Goal: Transaction & Acquisition: Purchase product/service

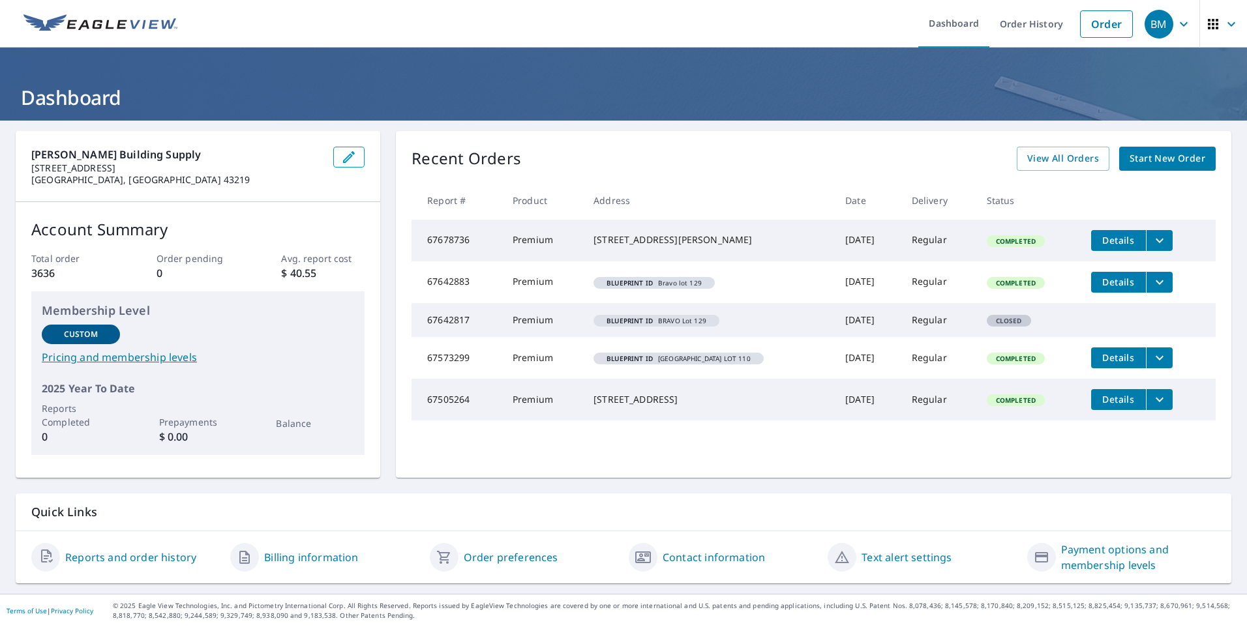
click at [1151, 158] on span "Start New Order" at bounding box center [1167, 159] width 76 height 16
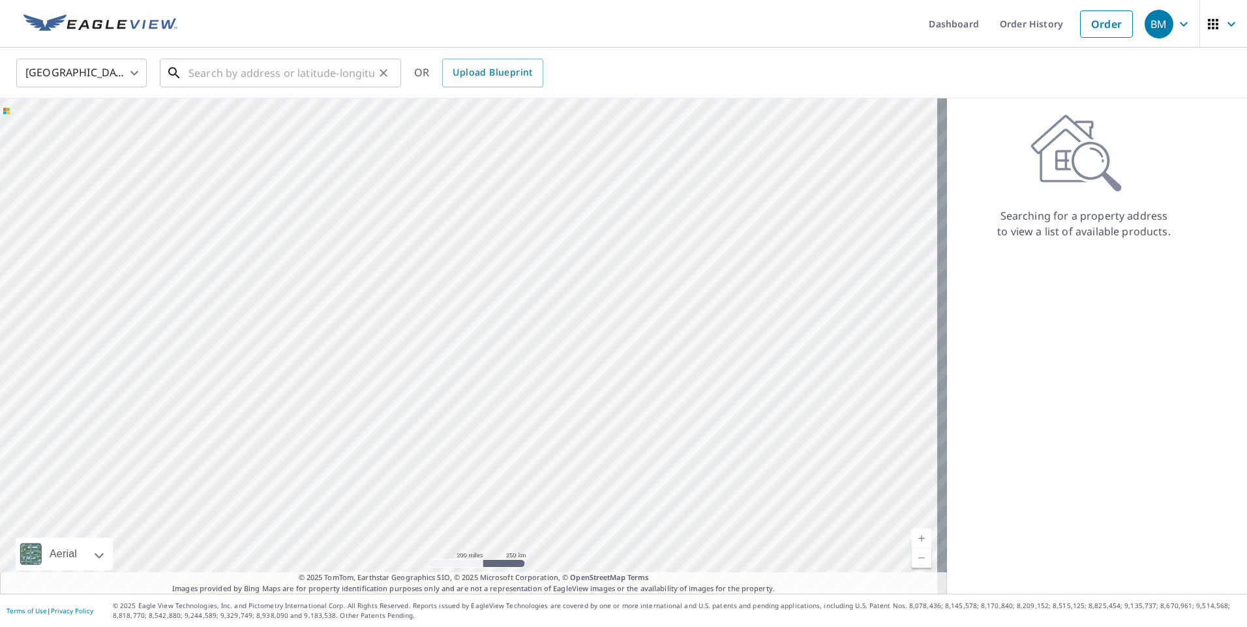
click at [258, 82] on input "text" at bounding box center [281, 73] width 186 height 37
paste input "[DATE]-[DATE][STREET_ADDRESS]"
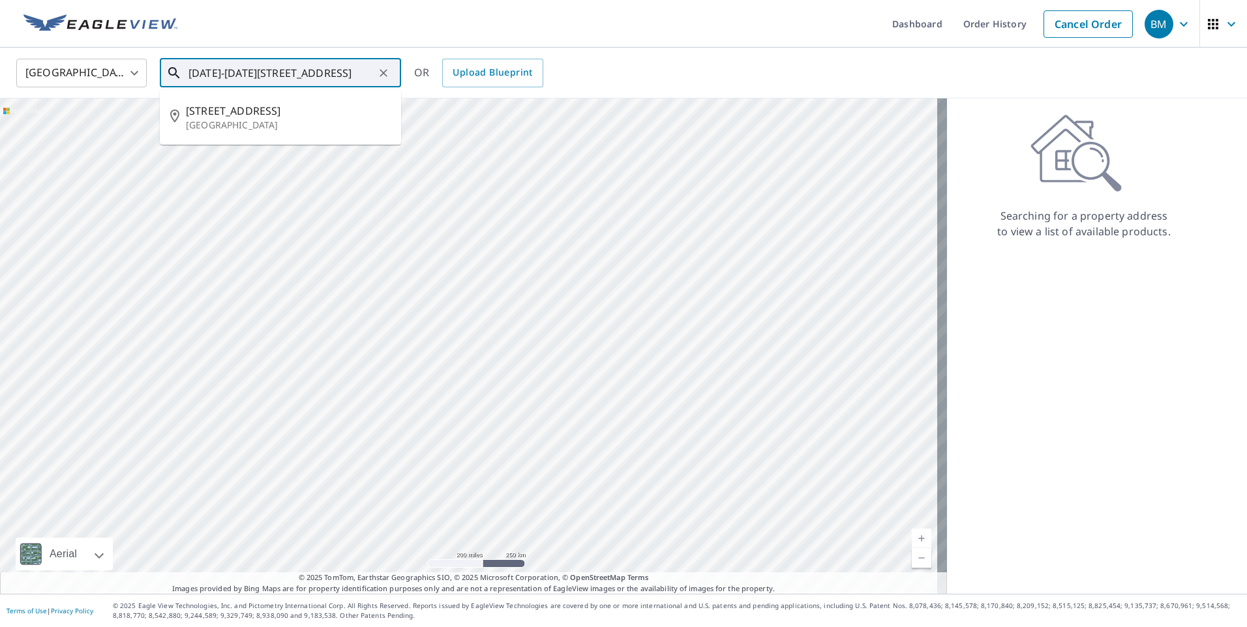
click at [340, 74] on input "[DATE]-[DATE][STREET_ADDRESS]" at bounding box center [281, 73] width 186 height 37
click at [234, 121] on p "[GEOGRAPHIC_DATA]" at bounding box center [288, 125] width 205 height 13
type input "[STREET_ADDRESS]"
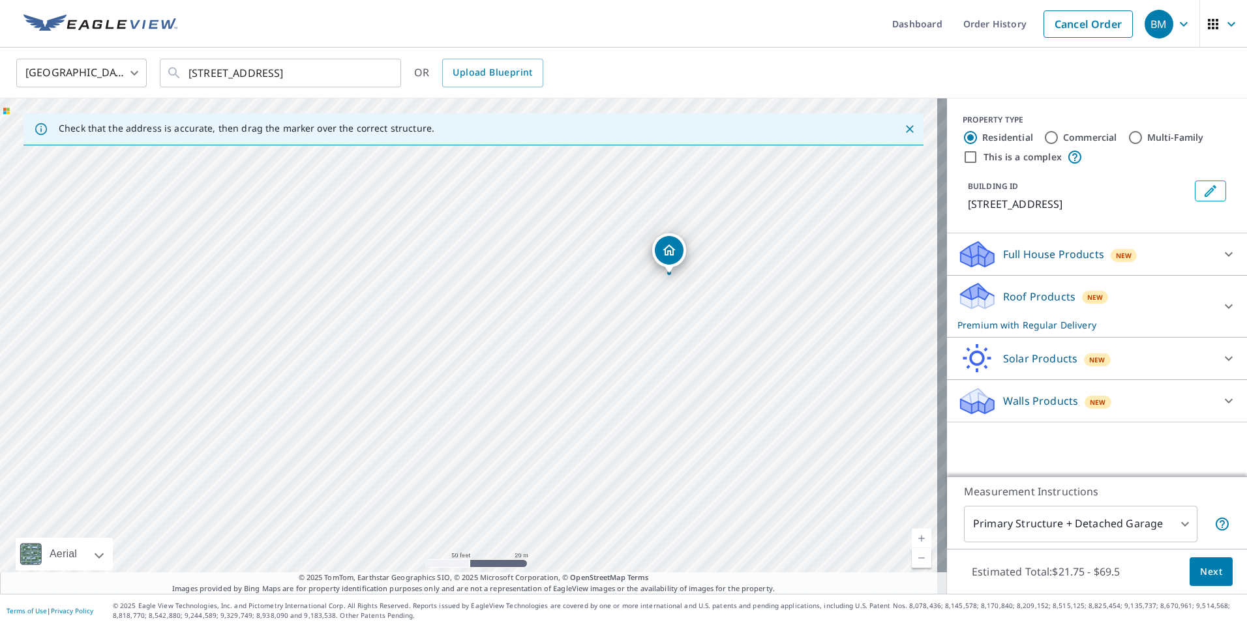
drag, startPoint x: 696, startPoint y: 301, endPoint x: 661, endPoint y: 325, distance: 42.3
click at [661, 325] on div "[STREET_ADDRESS]" at bounding box center [473, 346] width 947 height 496
click at [1173, 253] on div "Full House Products New" at bounding box center [1085, 254] width 256 height 31
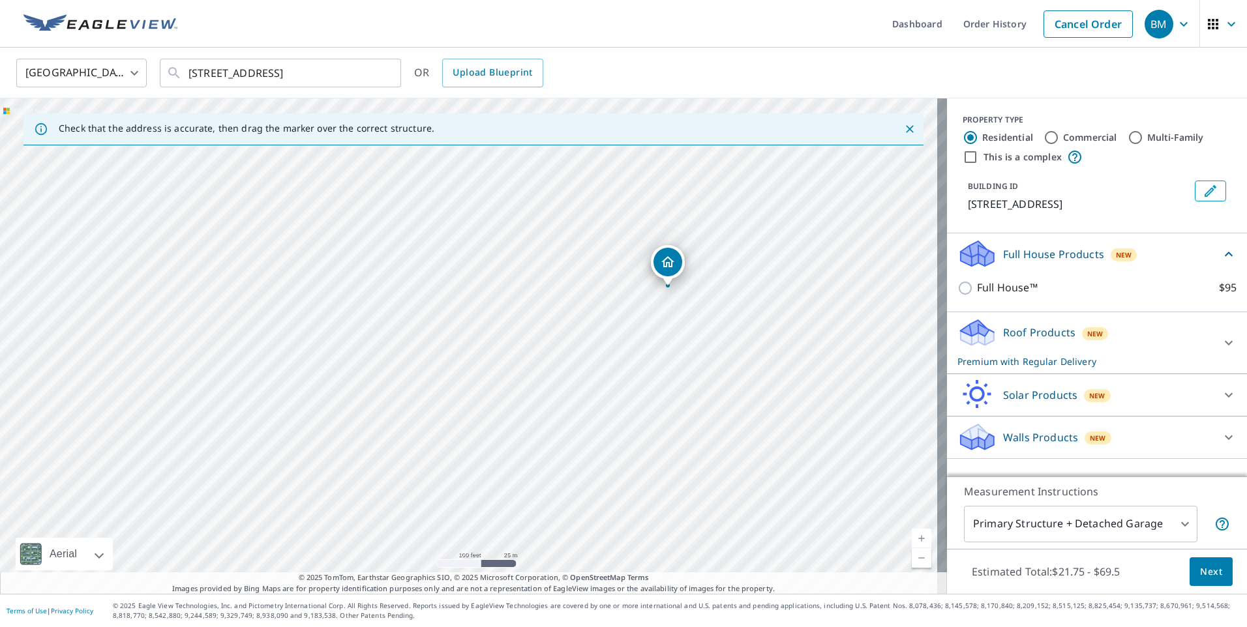
click at [1165, 253] on div "Full House Products New" at bounding box center [1088, 254] width 263 height 31
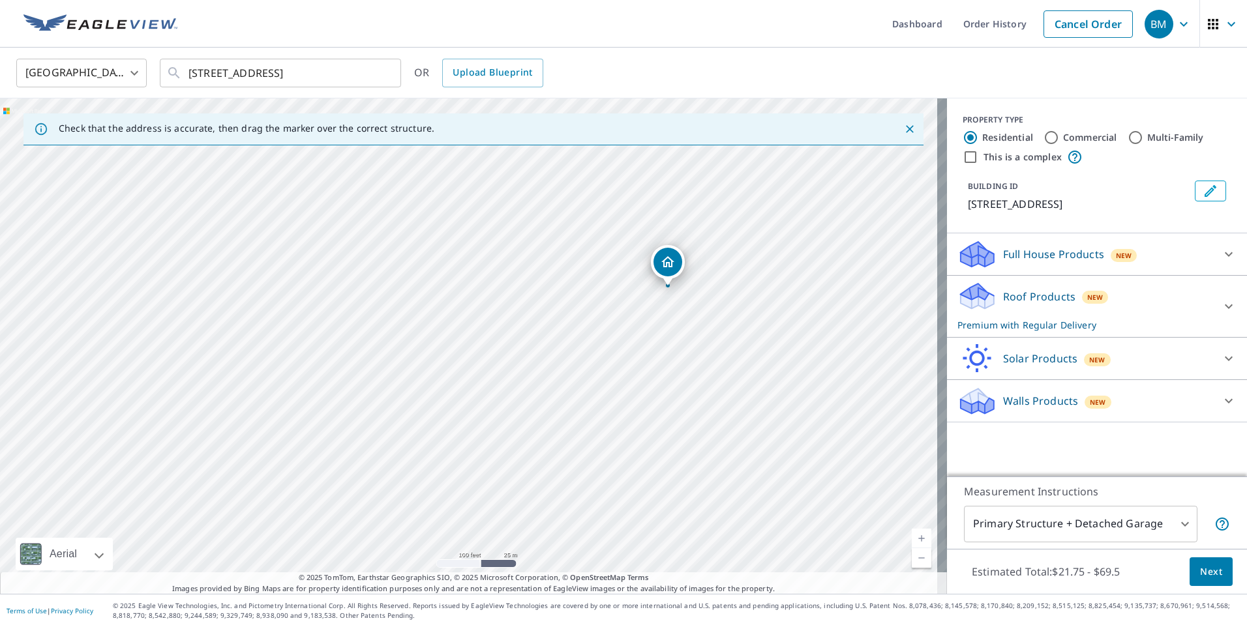
click at [1200, 574] on span "Next" at bounding box center [1211, 572] width 22 height 16
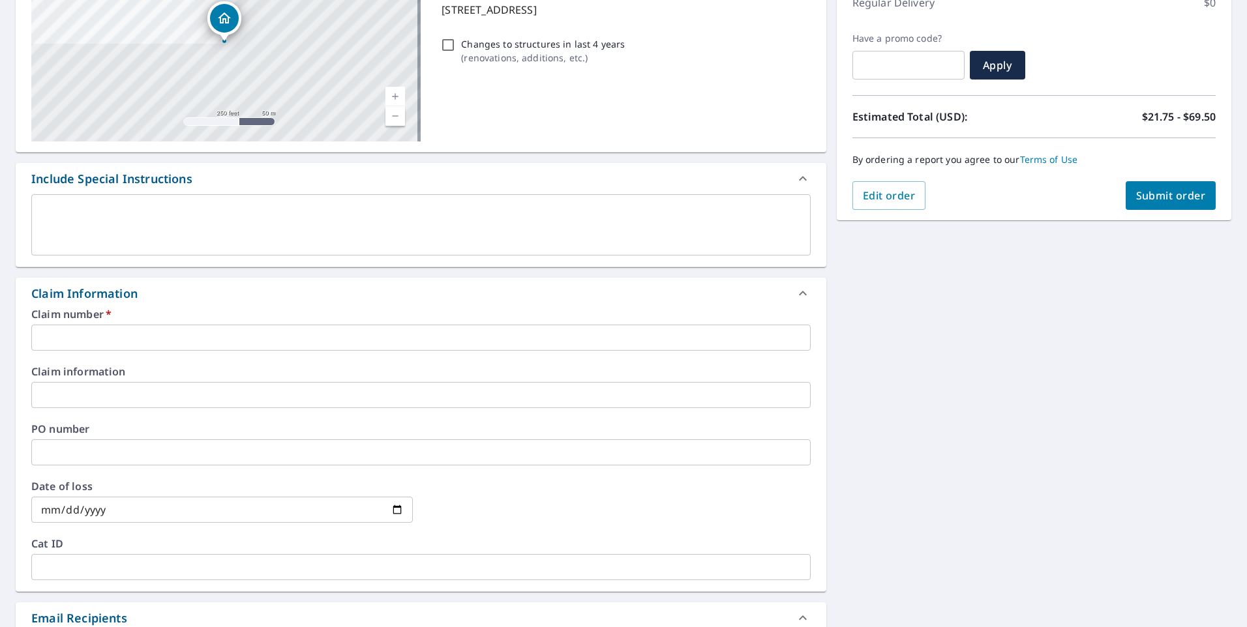
scroll to position [326, 0]
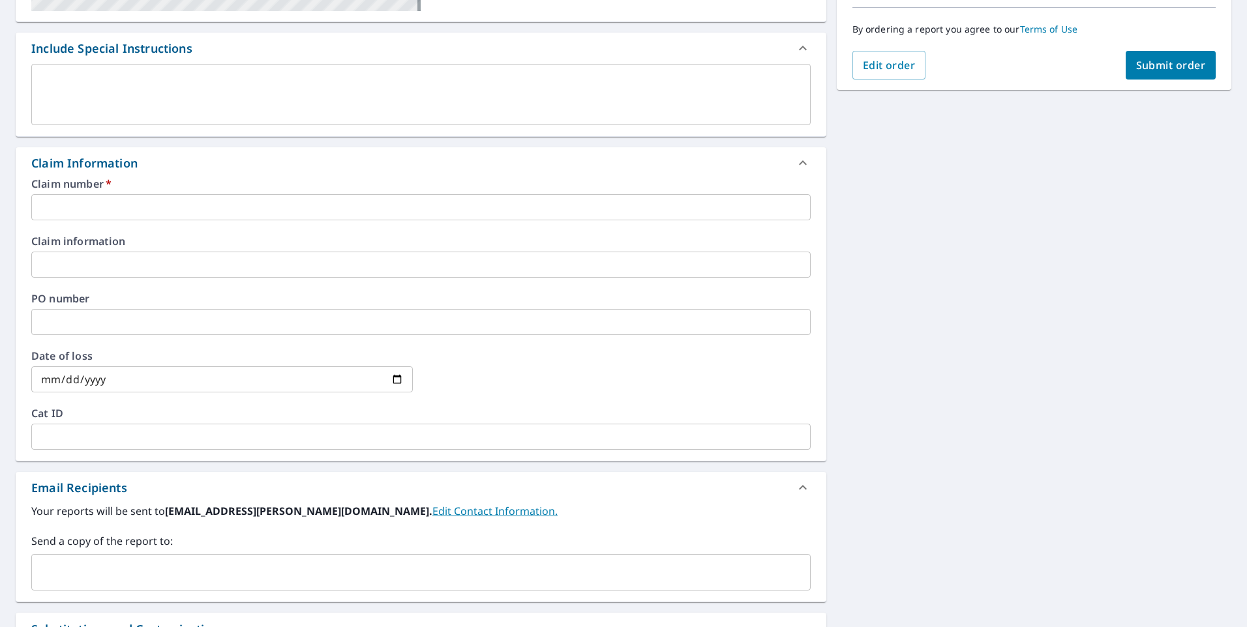
drag, startPoint x: 1039, startPoint y: 283, endPoint x: 1066, endPoint y: 291, distance: 27.9
click at [1039, 284] on div "[STREET_ADDRESS] Aerial Road A standard road map Aerial A detailed look from ab…" at bounding box center [623, 273] width 1247 height 957
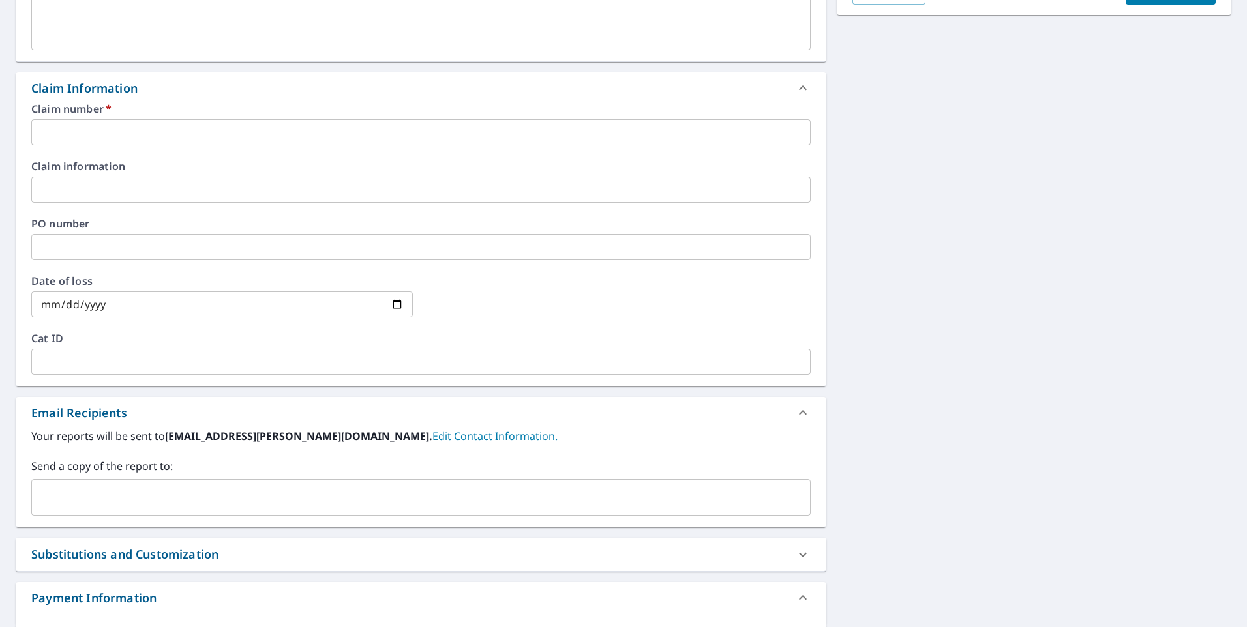
scroll to position [288, 0]
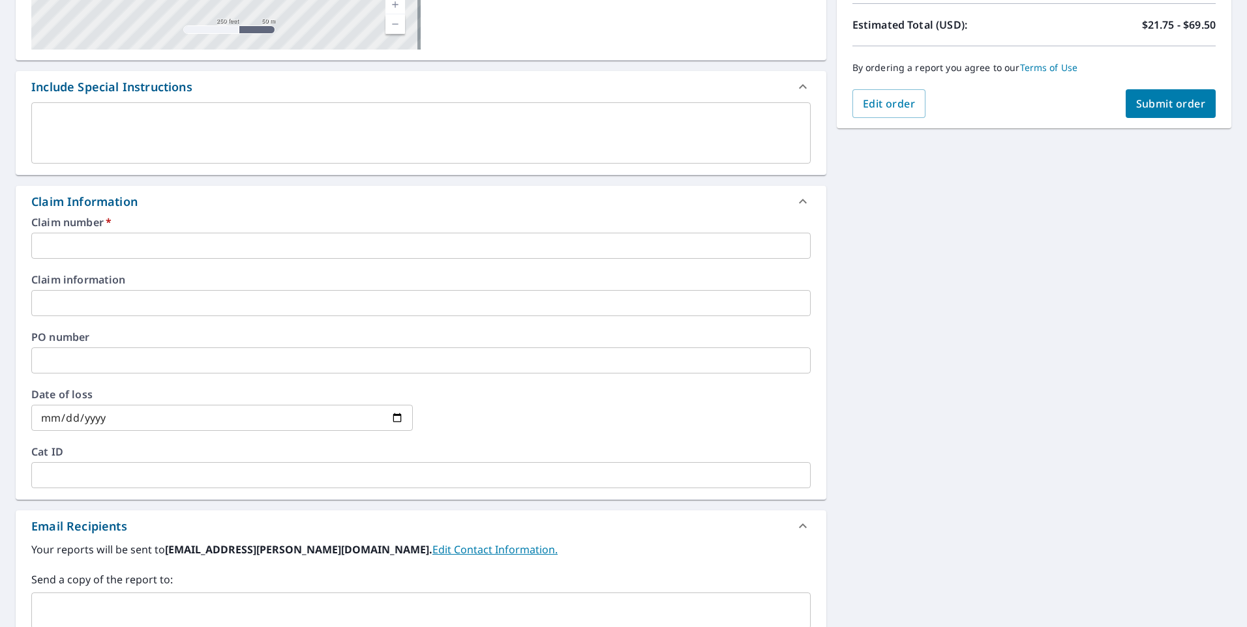
click at [164, 235] on input "text" at bounding box center [420, 246] width 779 height 26
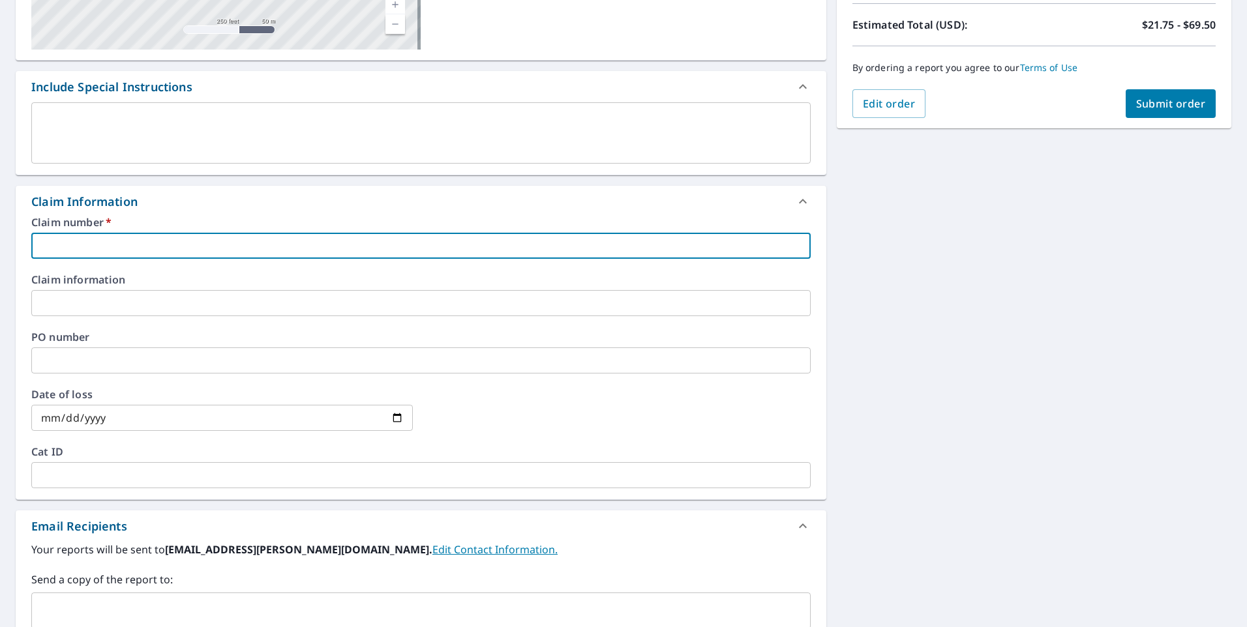
paste input "7942670"
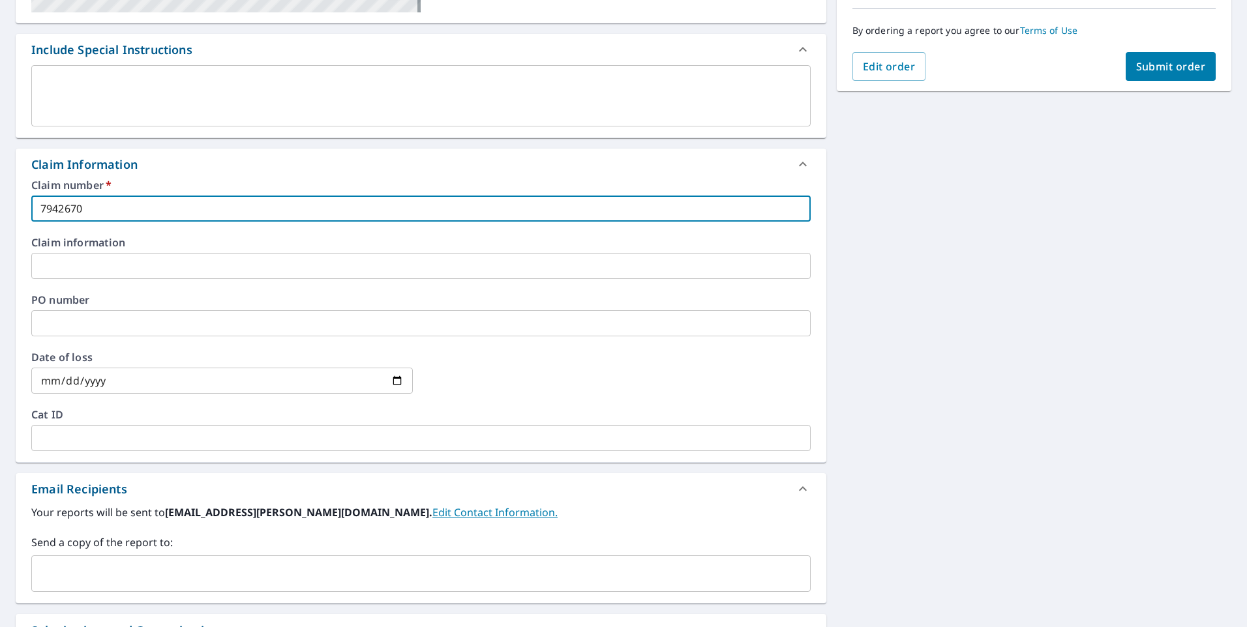
scroll to position [418, 0]
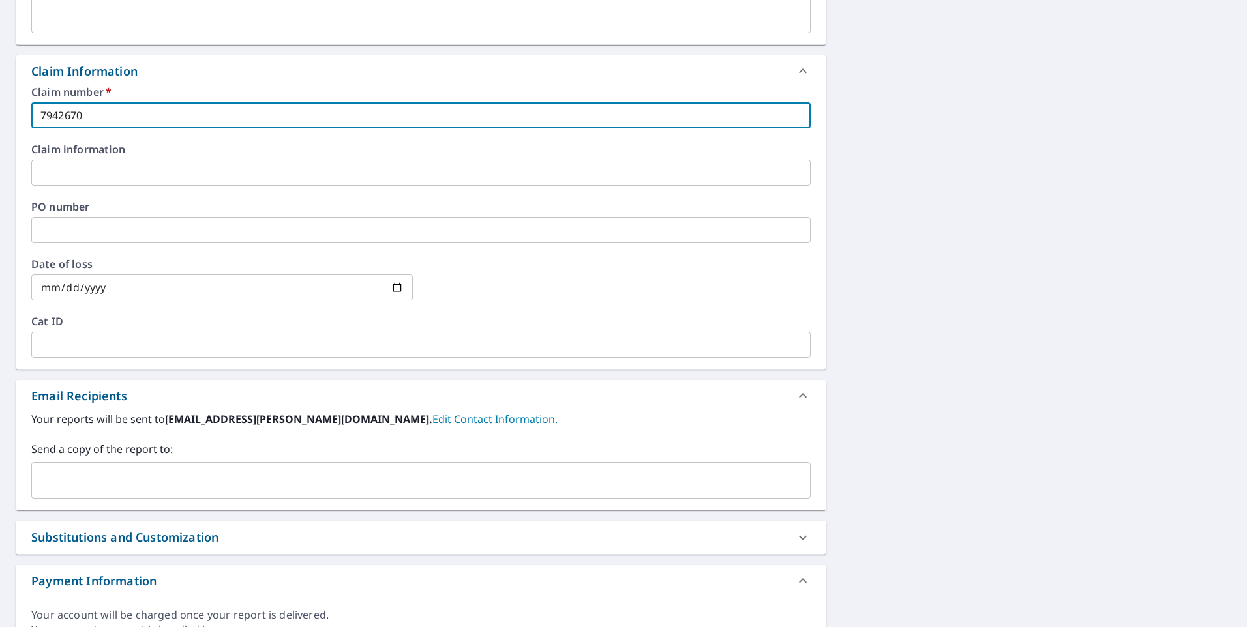
type input "7942670"
click at [241, 239] on input "text" at bounding box center [420, 230] width 779 height 26
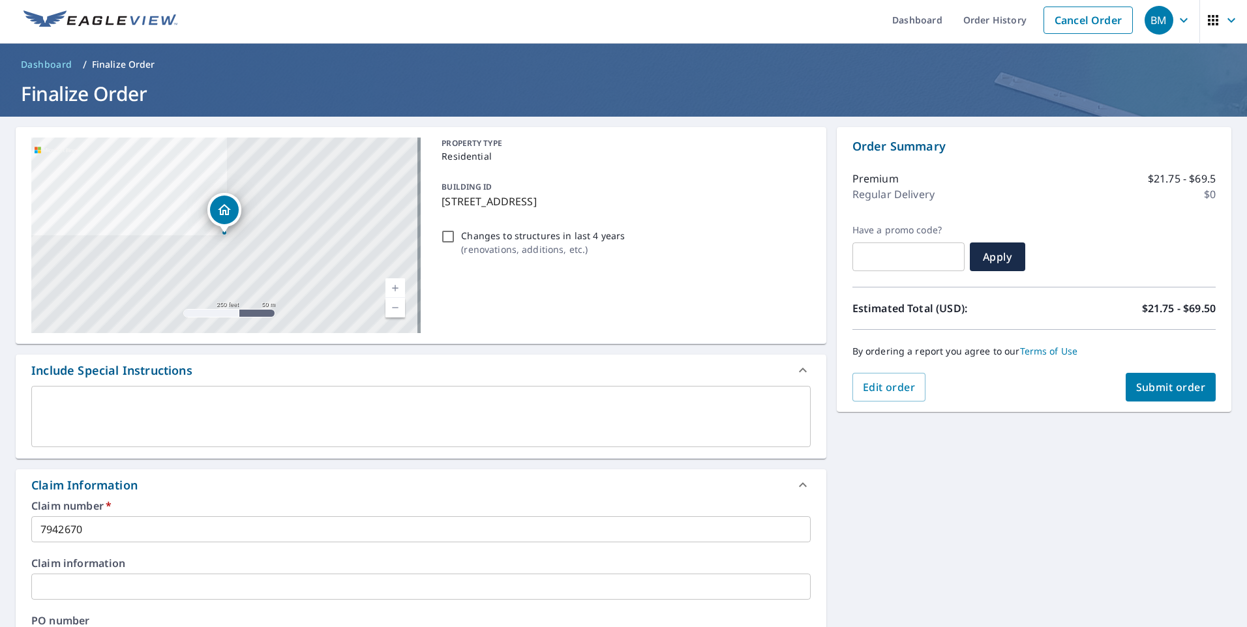
scroll to position [0, 0]
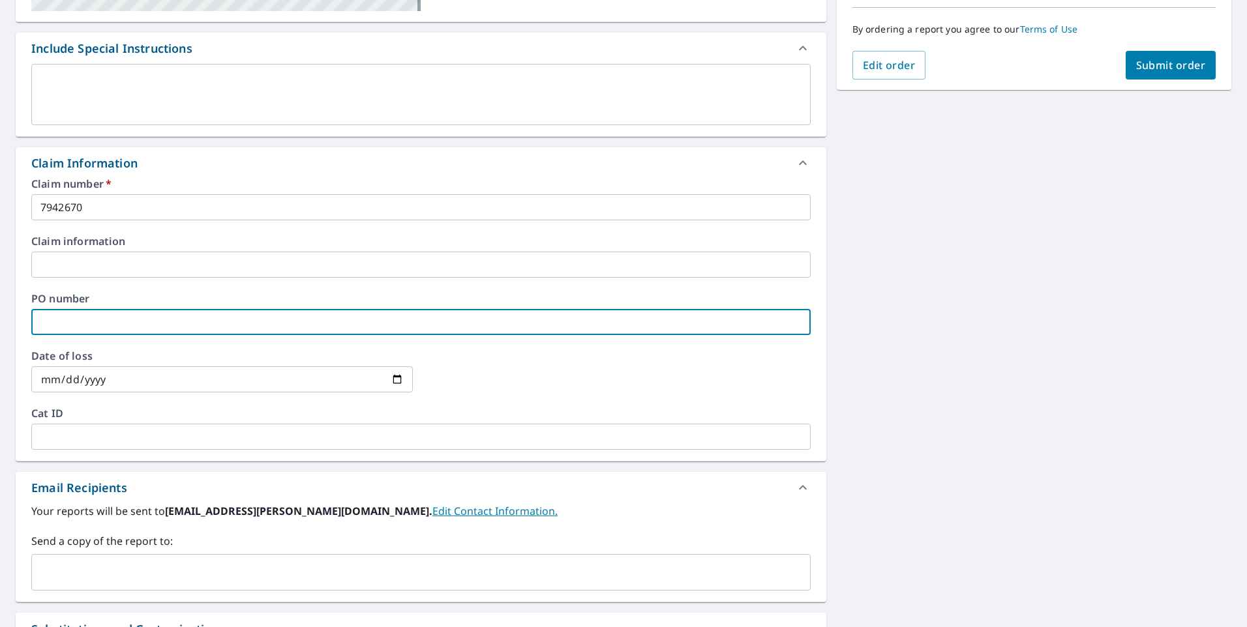
click at [95, 323] on input "text" at bounding box center [420, 322] width 779 height 26
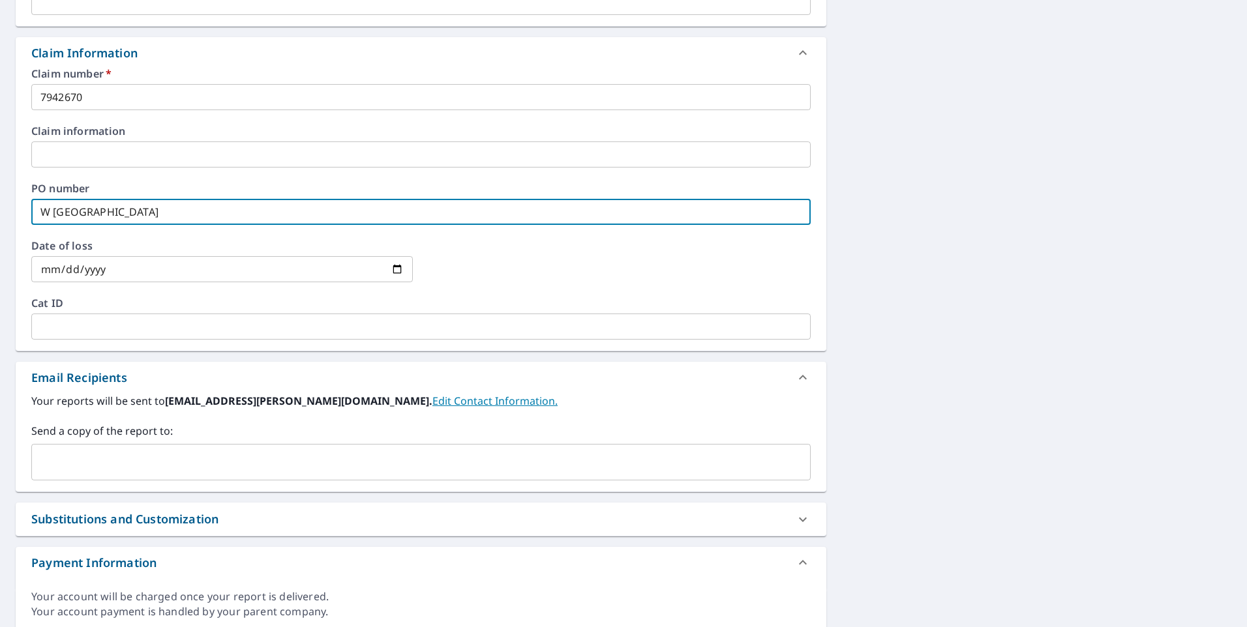
scroll to position [483, 0]
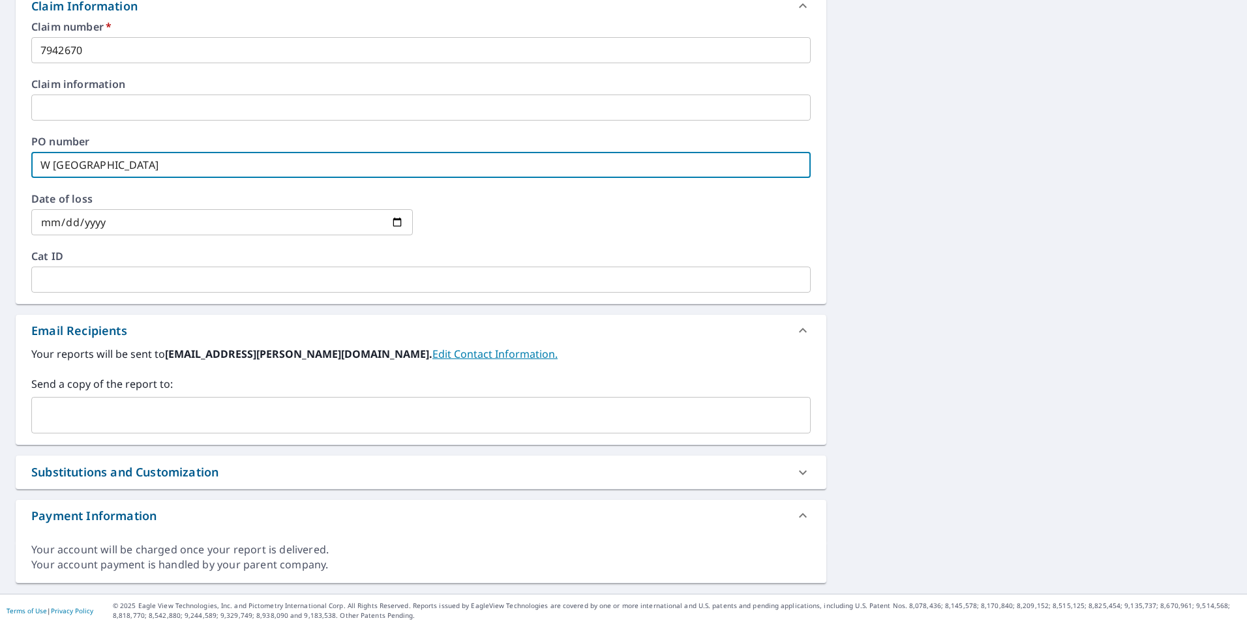
click at [190, 401] on div "​" at bounding box center [420, 415] width 779 height 37
type input "W [GEOGRAPHIC_DATA]"
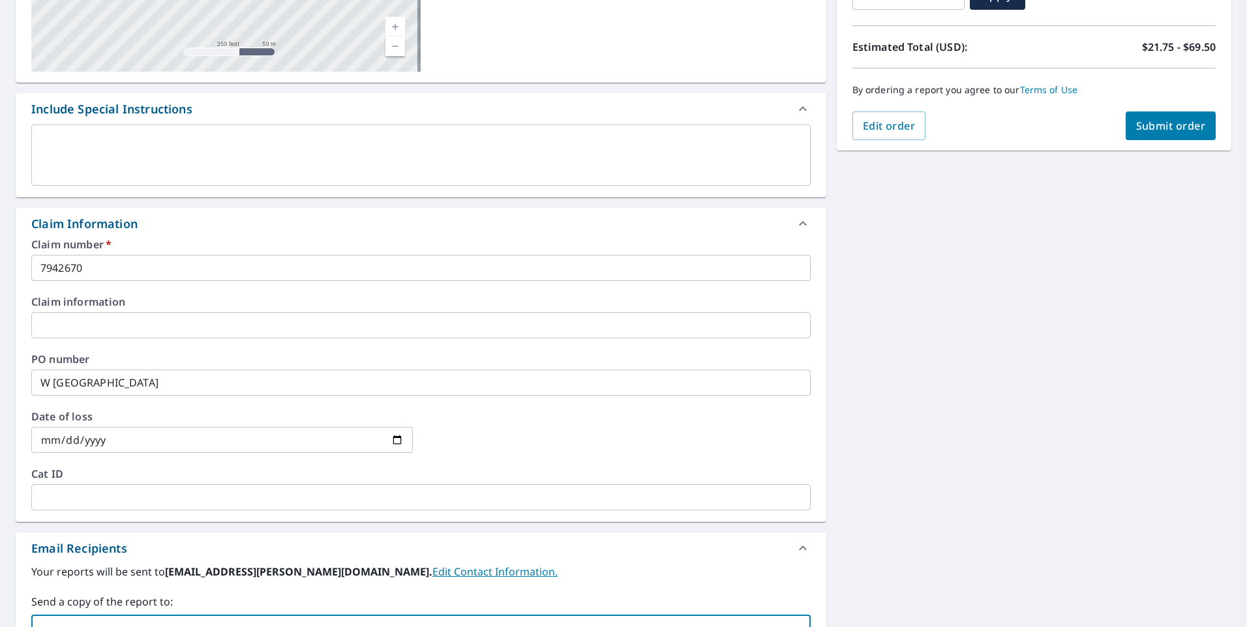
scroll to position [92, 0]
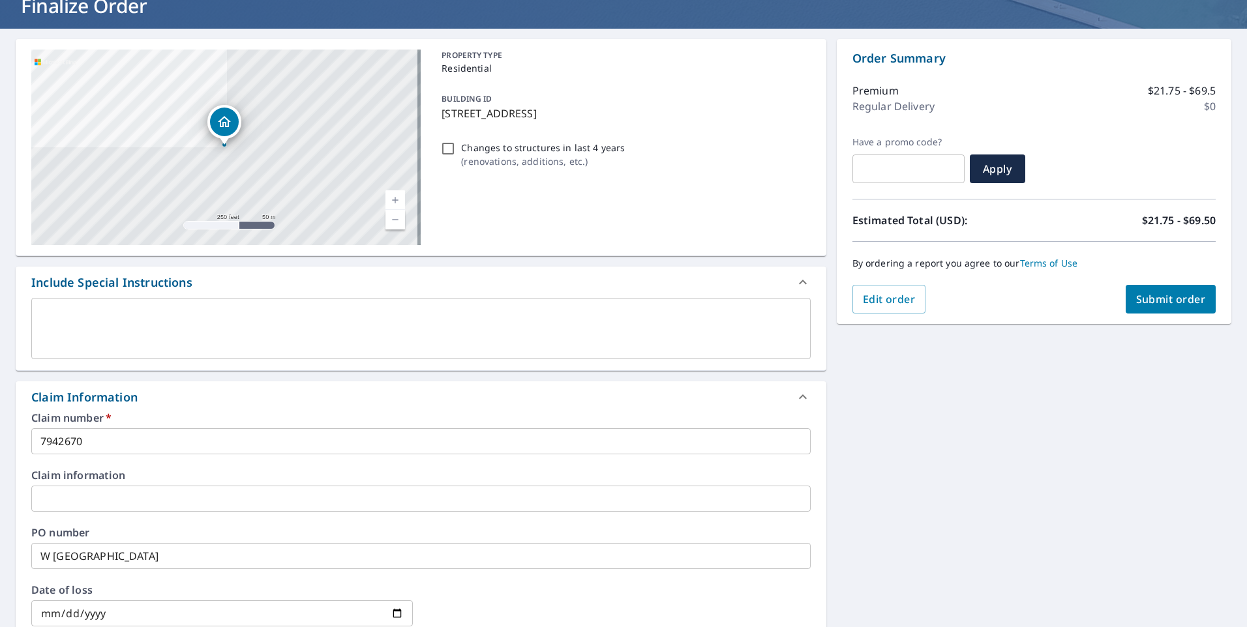
drag, startPoint x: 1136, startPoint y: 449, endPoint x: 1070, endPoint y: 426, distance: 69.7
click at [1135, 449] on div "[STREET_ADDRESS] Aerial Road A standard road map Aerial A detailed look from ab…" at bounding box center [623, 507] width 1247 height 957
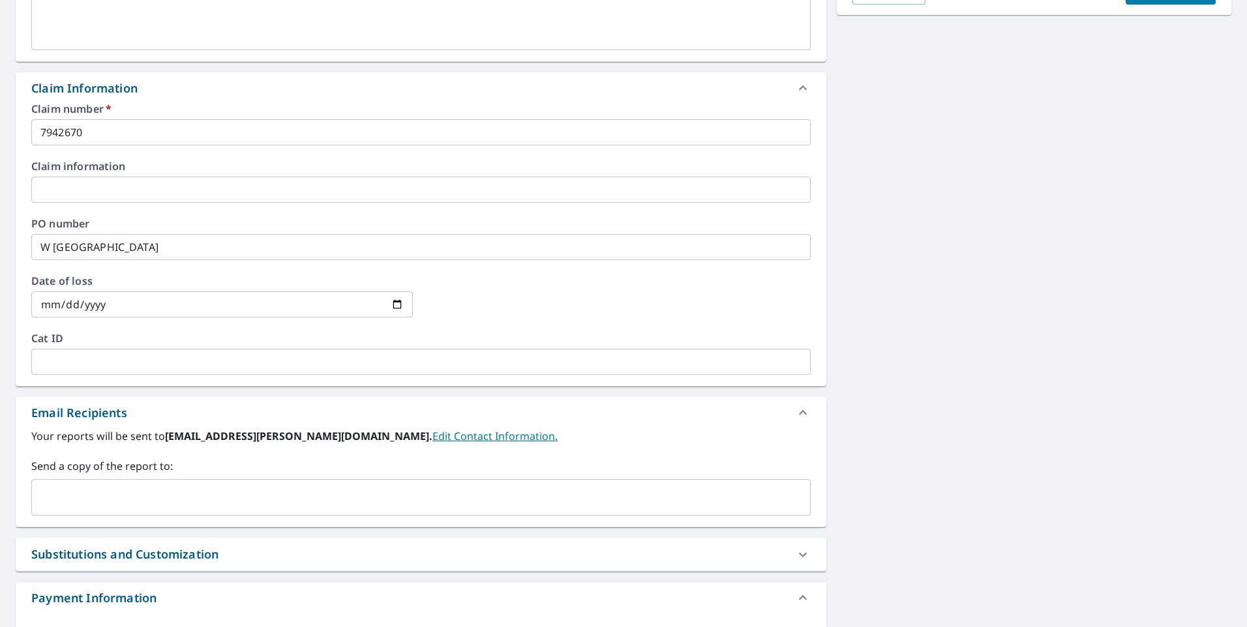
scroll to position [483, 0]
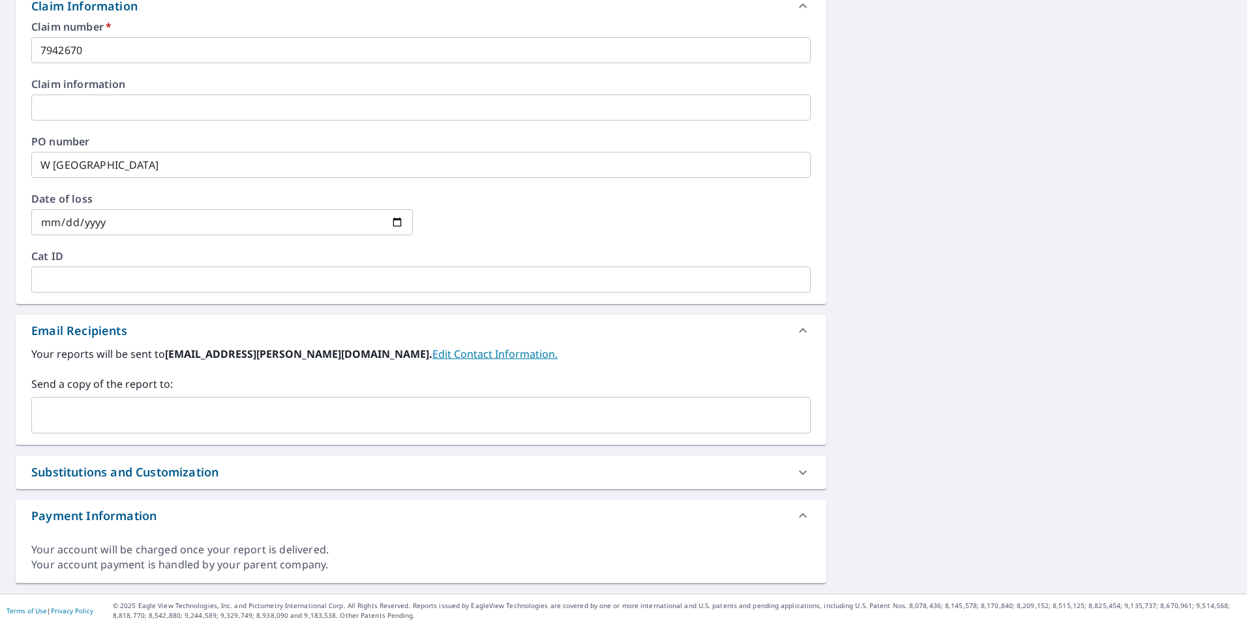
click at [162, 410] on input "text" at bounding box center [411, 415] width 748 height 25
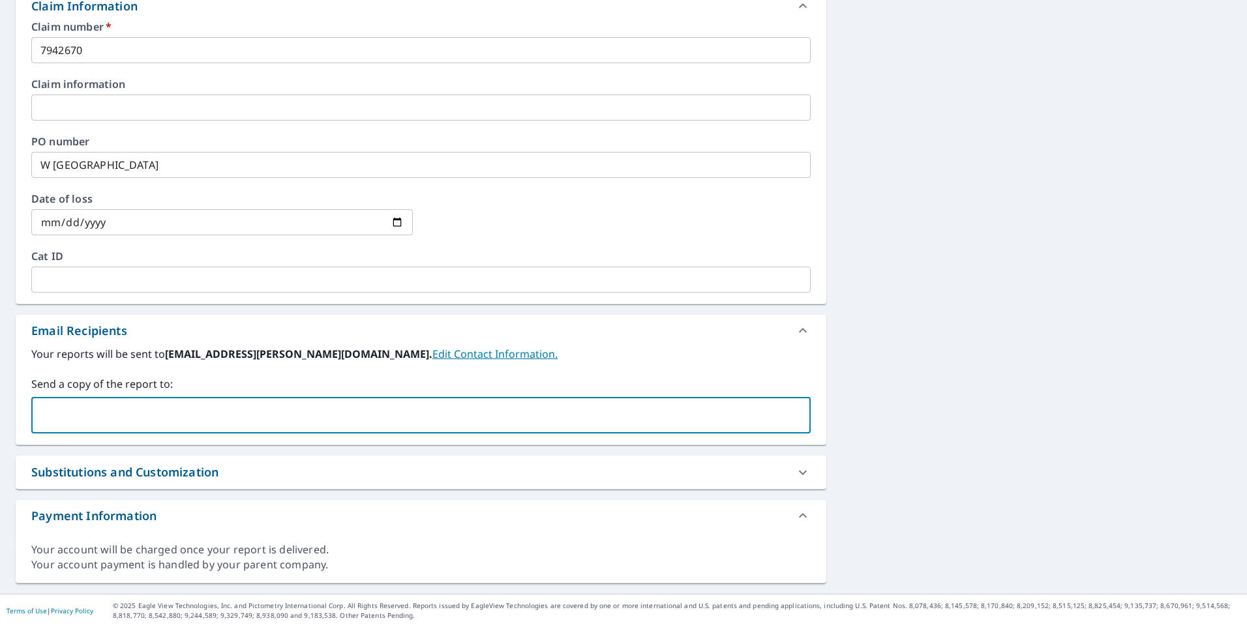
paste input ""[EMAIL_ADDRESS][DOMAIN_NAME]" <[EMAIL_ADDRESS][DOMAIN_NAME]>"
drag, startPoint x: 155, startPoint y: 413, endPoint x: 157, endPoint y: 442, distance: 29.4
click at [157, 442] on div "Your reports will be sent to [EMAIL_ADDRESS][PERSON_NAME][DOMAIN_NAME]. Edit Co…" at bounding box center [421, 395] width 811 height 98
click at [148, 408] on input ""[EMAIL_ADDRESS][DOMAIN_NAME]" <[EMAIL_ADDRESS][DOMAIN_NAME]>" at bounding box center [411, 415] width 748 height 25
click at [158, 415] on input ""[EMAIL_ADDRESS][DOMAIN_NAME]" <[EMAIL_ADDRESS][DOMAIN_NAME]>" at bounding box center [411, 415] width 748 height 25
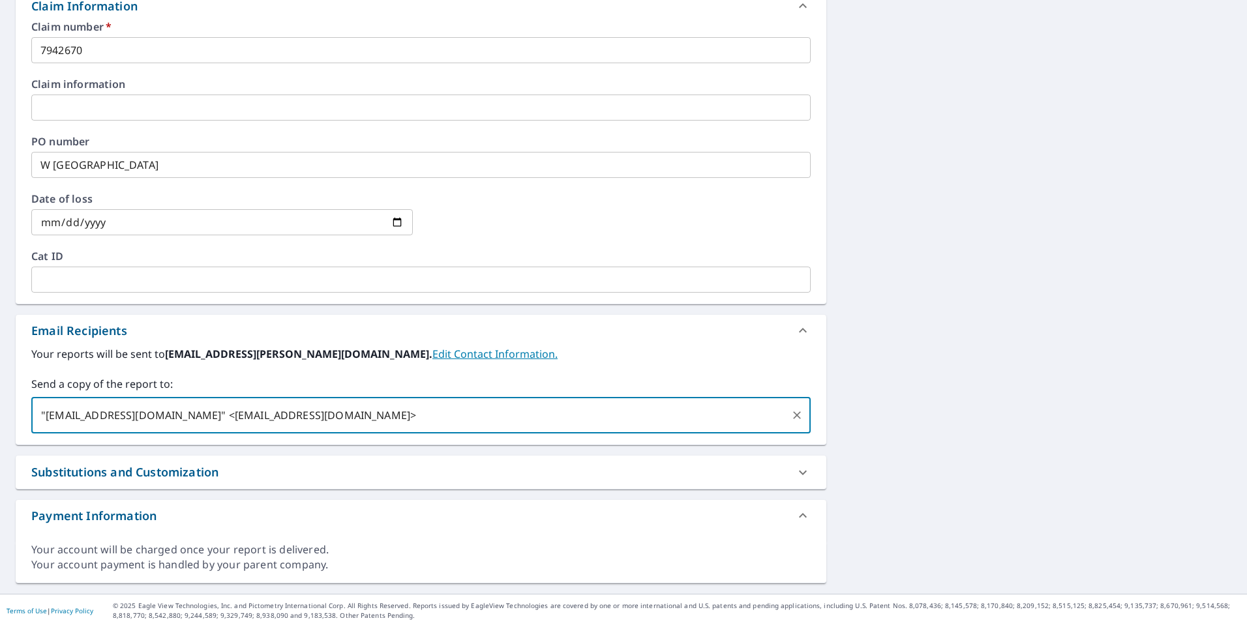
click at [164, 412] on input ""[EMAIL_ADDRESS][DOMAIN_NAME]" <[EMAIL_ADDRESS][DOMAIN_NAME]>" at bounding box center [411, 415] width 748 height 25
click at [187, 413] on input "[EMAIL_ADDRESS][DOMAIN_NAME]>" at bounding box center [411, 415] width 748 height 25
type input "[EMAIL_ADDRESS][DOMAIN_NAME]"
type input "M"
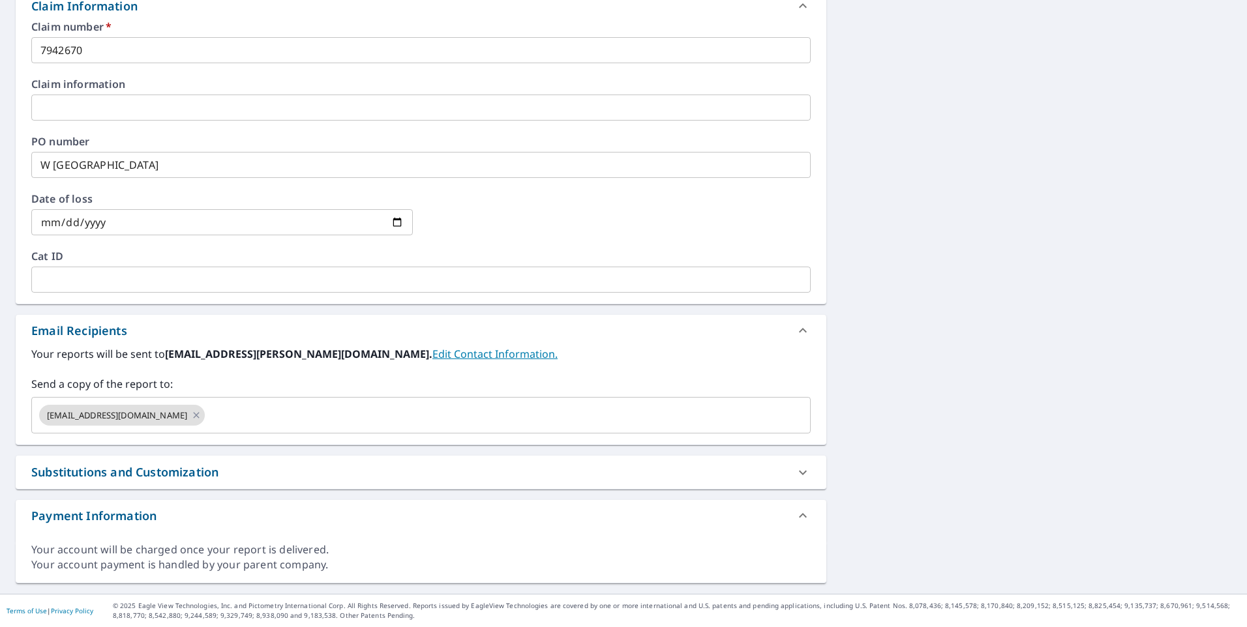
click at [1111, 353] on div "[STREET_ADDRESS] Aerial Road A standard road map Aerial A detailed look from ab…" at bounding box center [623, 115] width 1247 height 957
click at [207, 428] on div "[EMAIL_ADDRESS][DOMAIN_NAME] ​" at bounding box center [420, 415] width 779 height 37
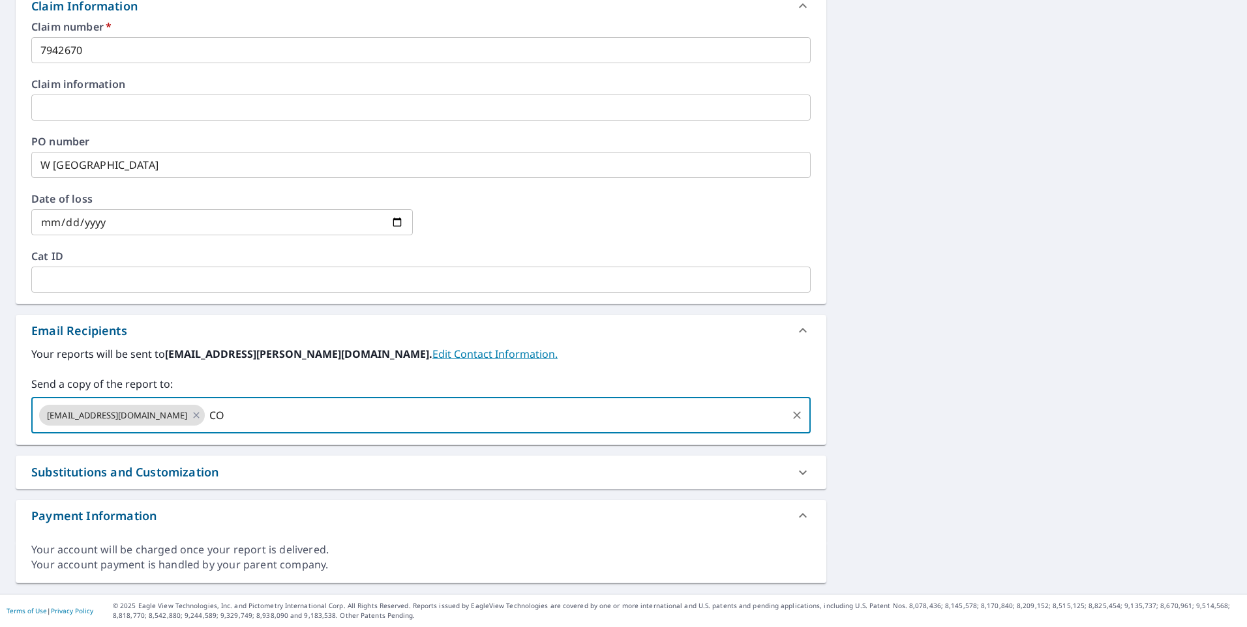
type input "C"
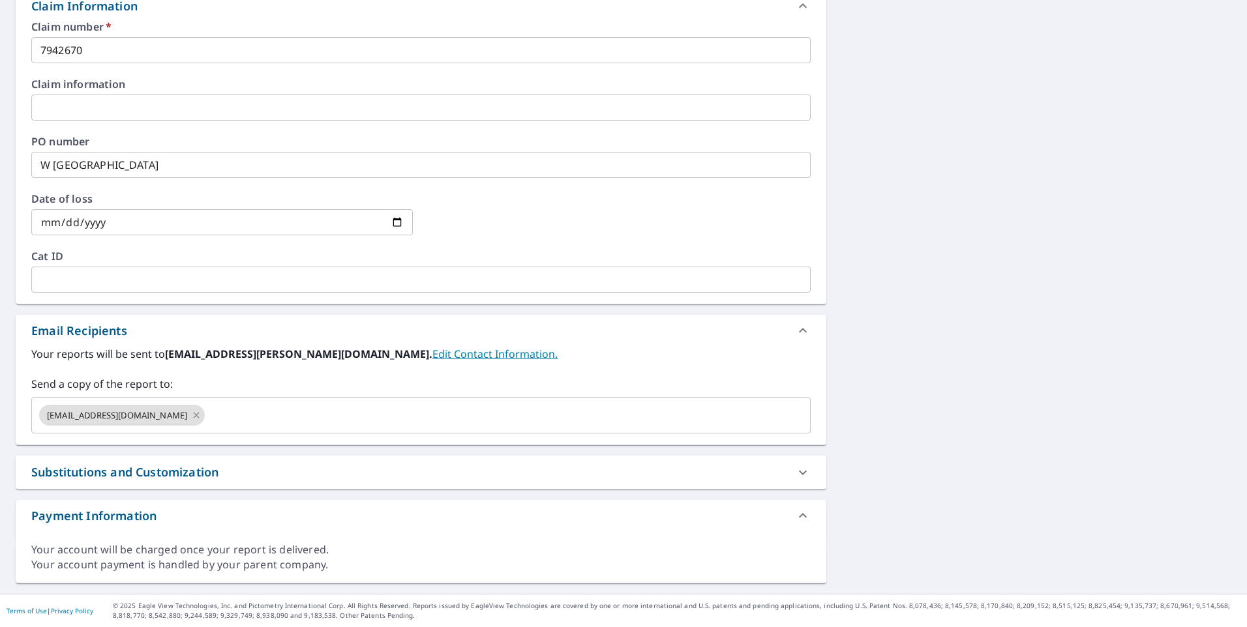
drag, startPoint x: 256, startPoint y: 428, endPoint x: 524, endPoint y: 396, distance: 269.9
click at [524, 396] on div "Send a copy of the report to: [EMAIL_ADDRESS][DOMAIN_NAME] ​" at bounding box center [420, 404] width 779 height 57
click at [244, 402] on div "[EMAIL_ADDRESS][DOMAIN_NAME] ​" at bounding box center [420, 415] width 779 height 37
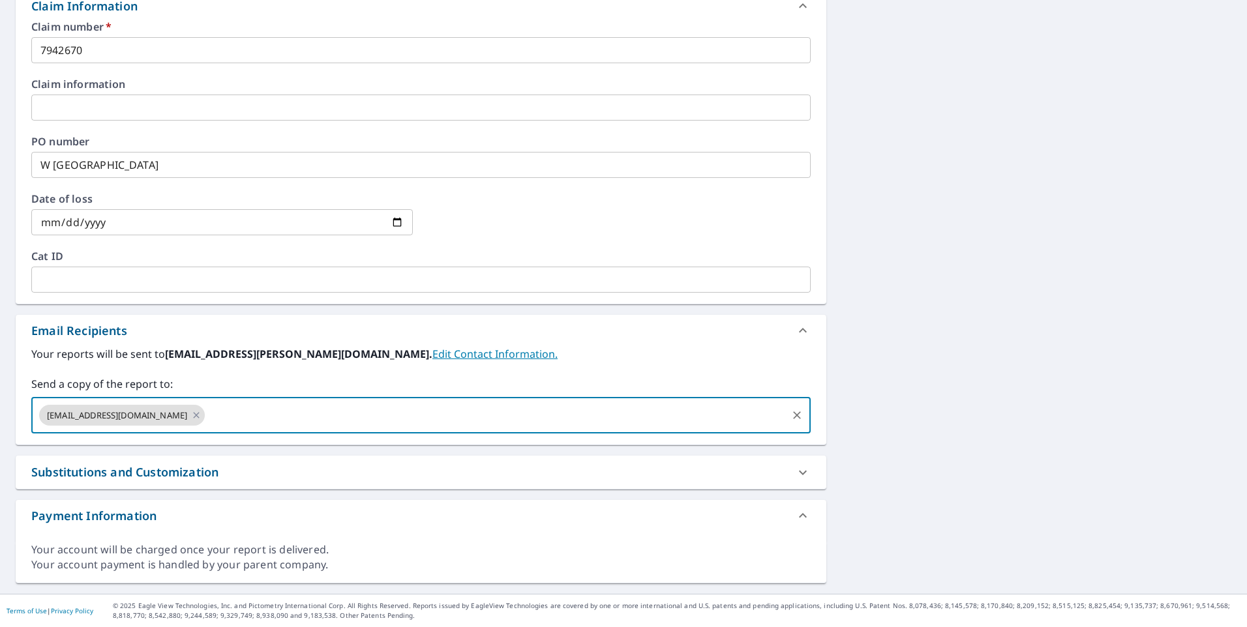
paste input ""columbus@rbsc" <[EMAIL_ADDRESS][PERSON_NAME][DOMAIN_NAME]>"
click at [254, 414] on input ""columbus@rbsc" <[EMAIL_ADDRESS][PERSON_NAME][DOMAIN_NAME]" at bounding box center [496, 415] width 578 height 25
click at [240, 420] on input ""columbus@rbsc" [EMAIL_ADDRESS][PERSON_NAME][DOMAIN_NAME]" at bounding box center [496, 415] width 578 height 25
click at [241, 419] on input ""columbus@rbsc" [EMAIL_ADDRESS][PERSON_NAME][DOMAIN_NAME]" at bounding box center [496, 415] width 578 height 25
type input "[EMAIL_ADDRESS][PERSON_NAME][DOMAIN_NAME]"
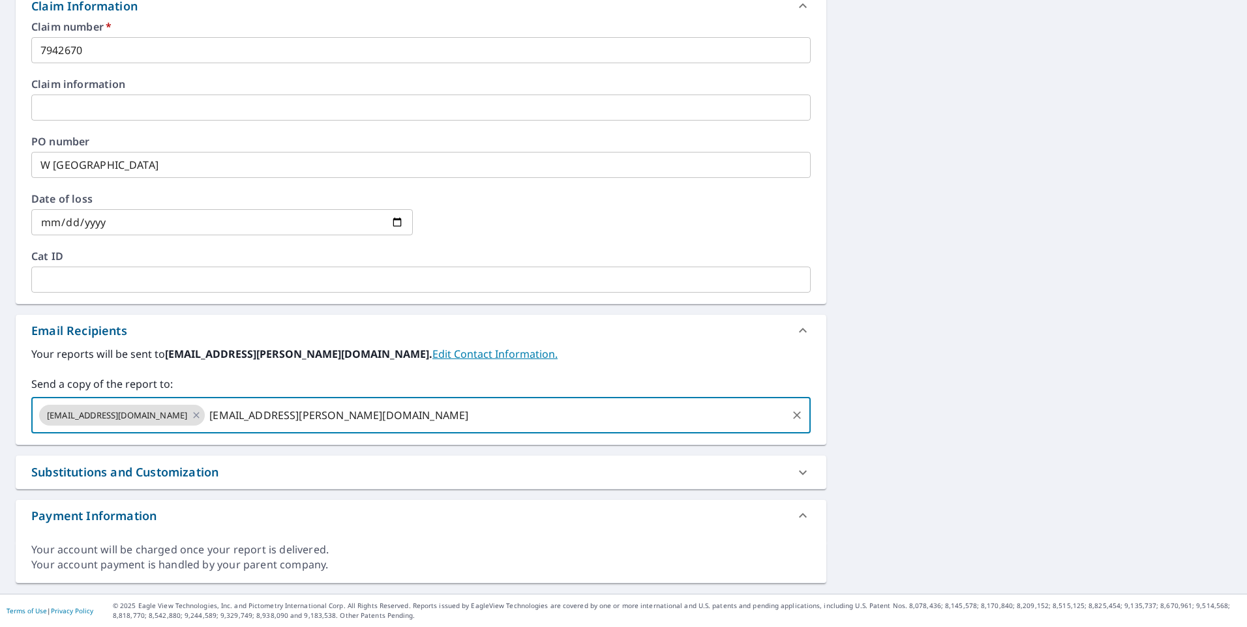
click at [369, 418] on input "[EMAIL_ADDRESS][PERSON_NAME][DOMAIN_NAME]" at bounding box center [496, 415] width 578 height 25
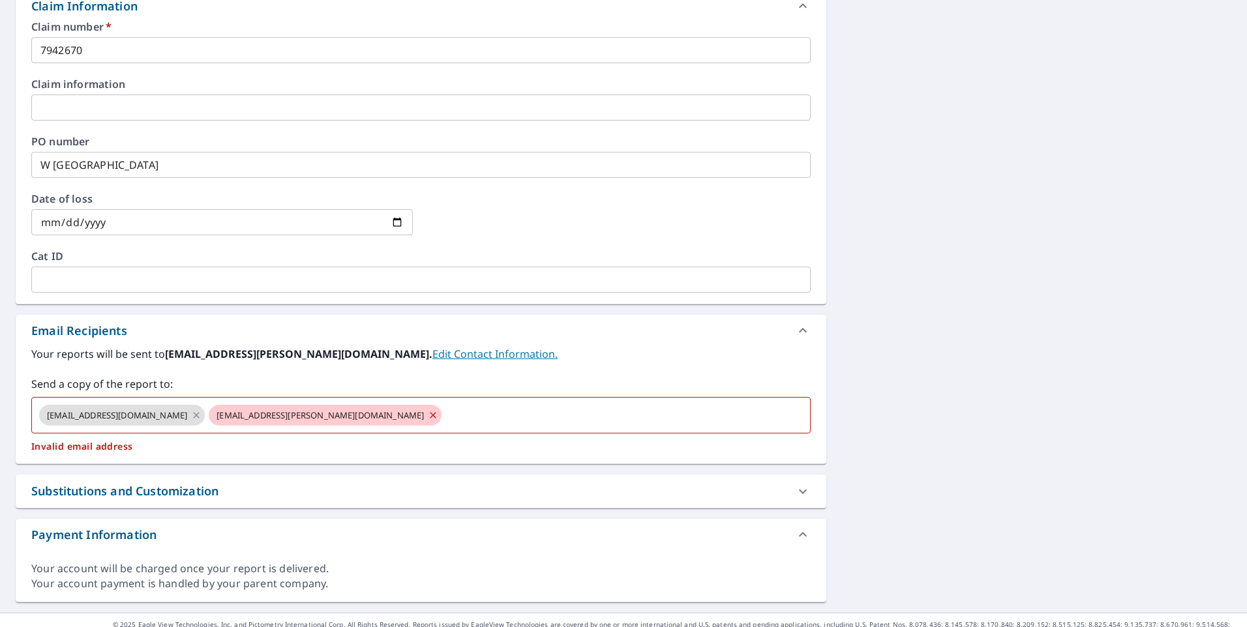
click at [352, 544] on div "Payment Information" at bounding box center [421, 534] width 811 height 31
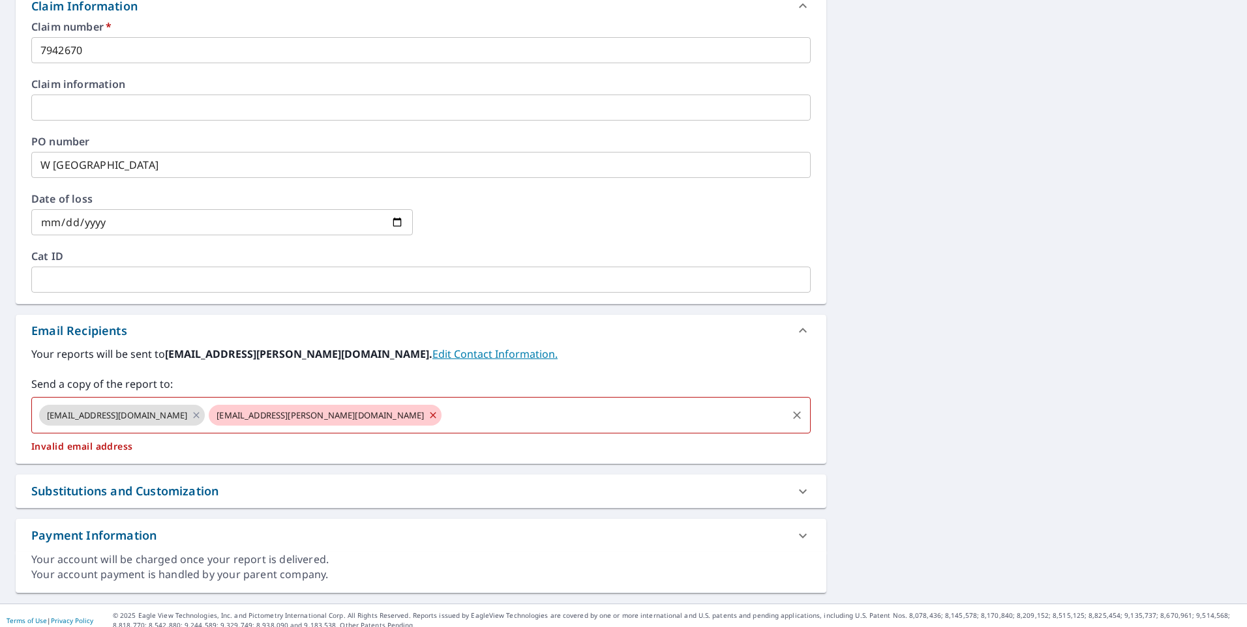
click at [323, 413] on div "[EMAIL_ADDRESS][DOMAIN_NAME] [EMAIL_ADDRESS][PERSON_NAME][DOMAIN_NAME] ​" at bounding box center [420, 415] width 779 height 37
click at [428, 414] on icon at bounding box center [433, 415] width 10 height 14
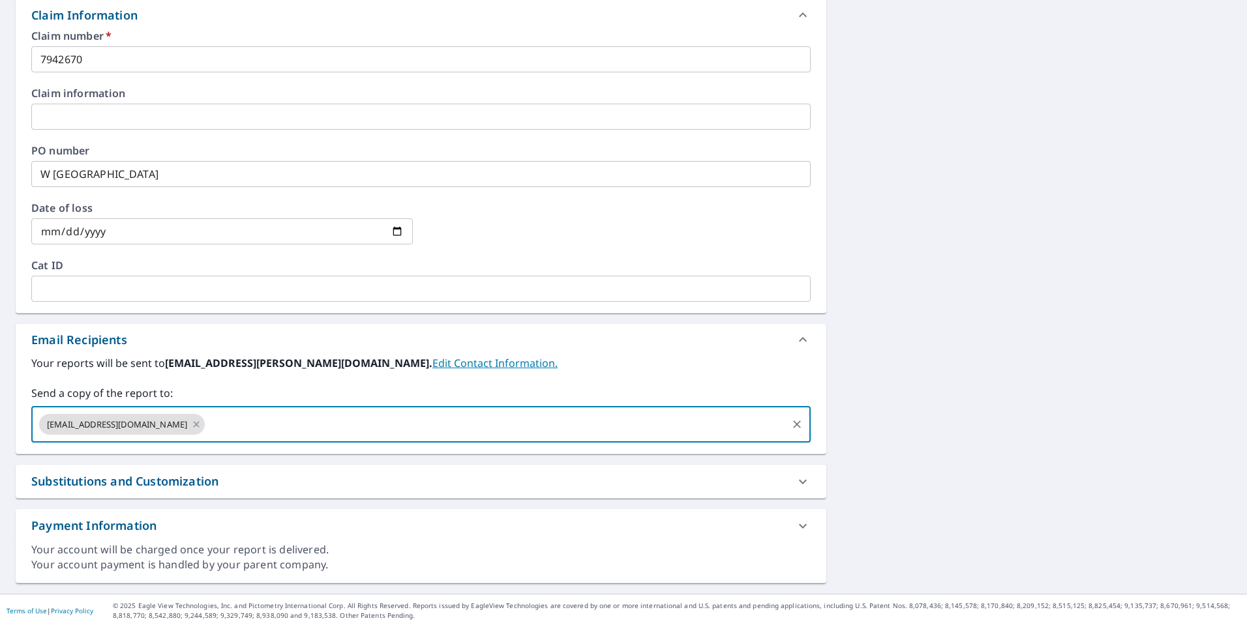
click at [314, 414] on input "text" at bounding box center [496, 424] width 578 height 25
type input "[EMAIL_ADDRESS][PERSON_NAME][DOMAIN_NAME]"
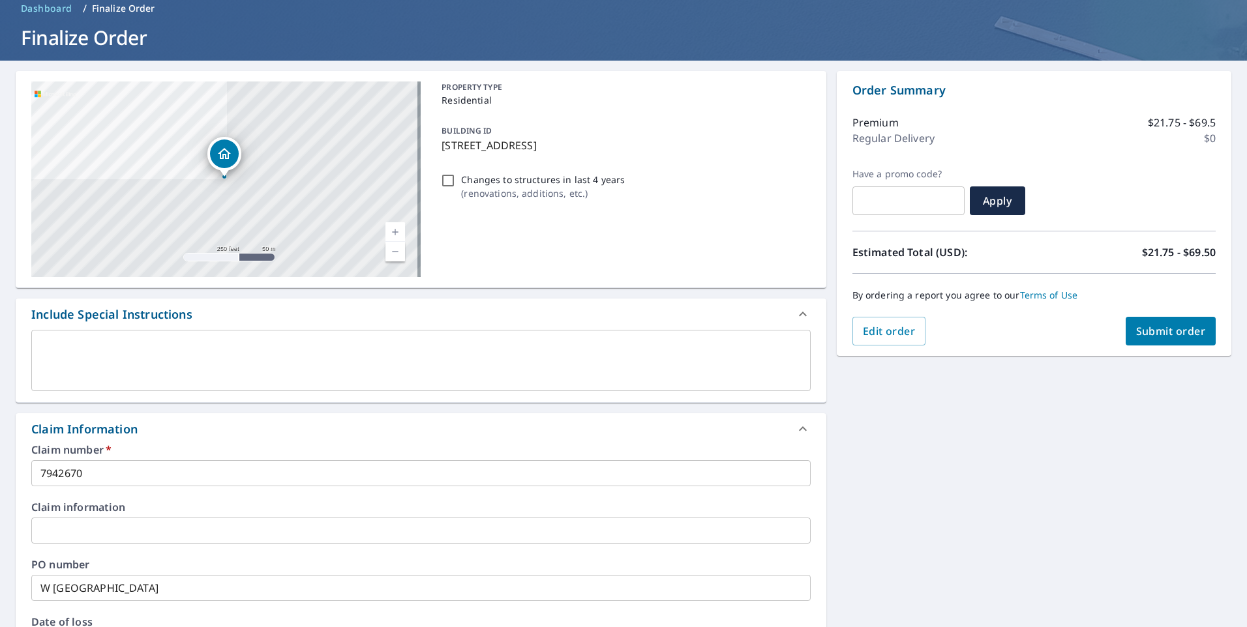
scroll to position [83, 0]
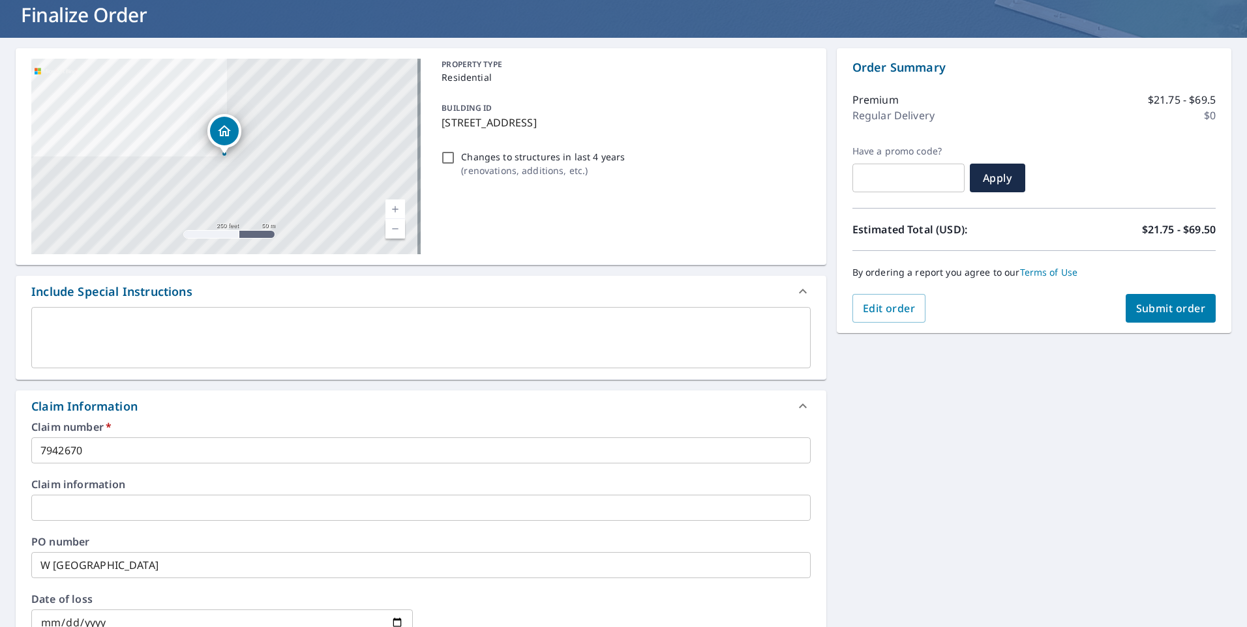
click at [1148, 308] on span "Submit order" at bounding box center [1171, 308] width 70 height 14
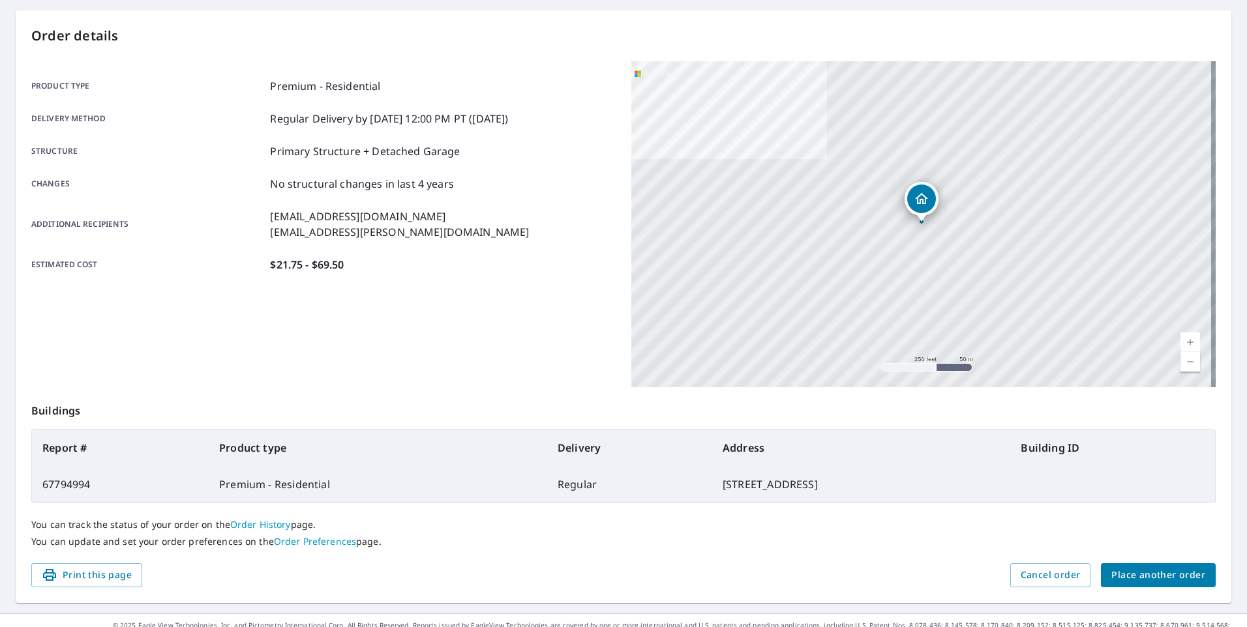
scroll to position [140, 0]
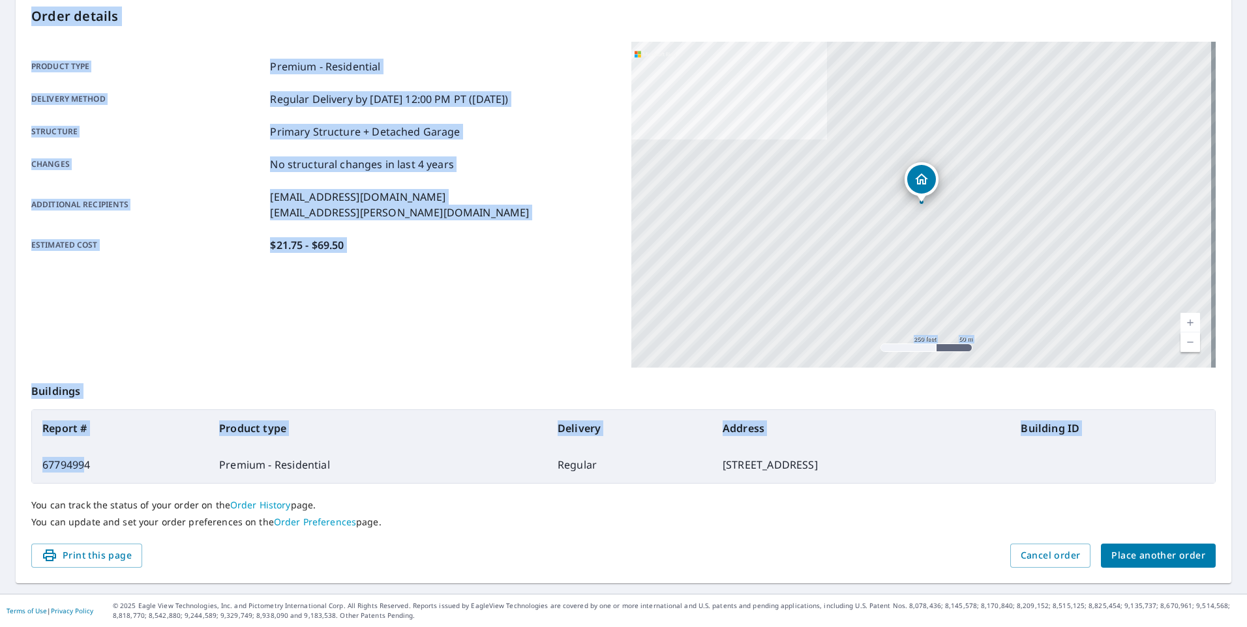
drag, startPoint x: 86, startPoint y: 464, endPoint x: 2, endPoint y: 464, distance: 84.1
click at [2, 464] on main "Order details Product type Premium - Residential Delivery method Regular Delive…" at bounding box center [623, 287] width 1247 height 614
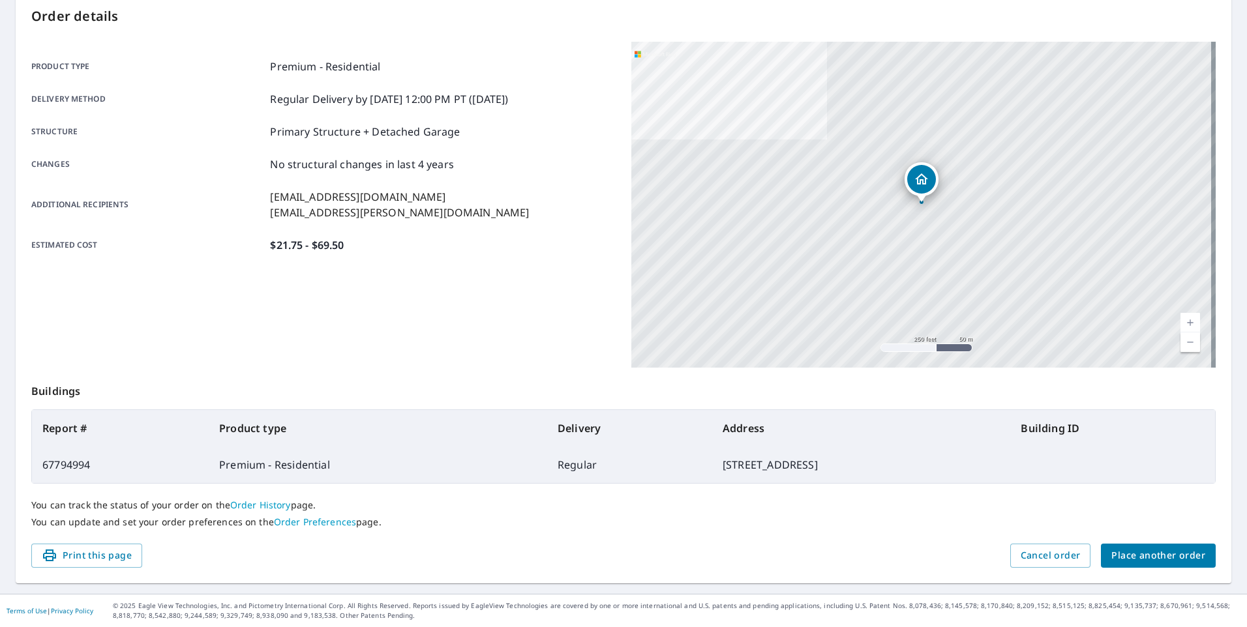
drag, startPoint x: 2, startPoint y: 464, endPoint x: 100, endPoint y: 466, distance: 98.5
click at [100, 464] on td "67794994" at bounding box center [120, 465] width 177 height 37
click at [91, 462] on td "67794994" at bounding box center [120, 465] width 177 height 37
drag, startPoint x: 91, startPoint y: 462, endPoint x: 24, endPoint y: 458, distance: 66.6
click at [24, 458] on div "Order details Product type Premium - Residential Delivery method Regular Delive…" at bounding box center [624, 287] width 1216 height 593
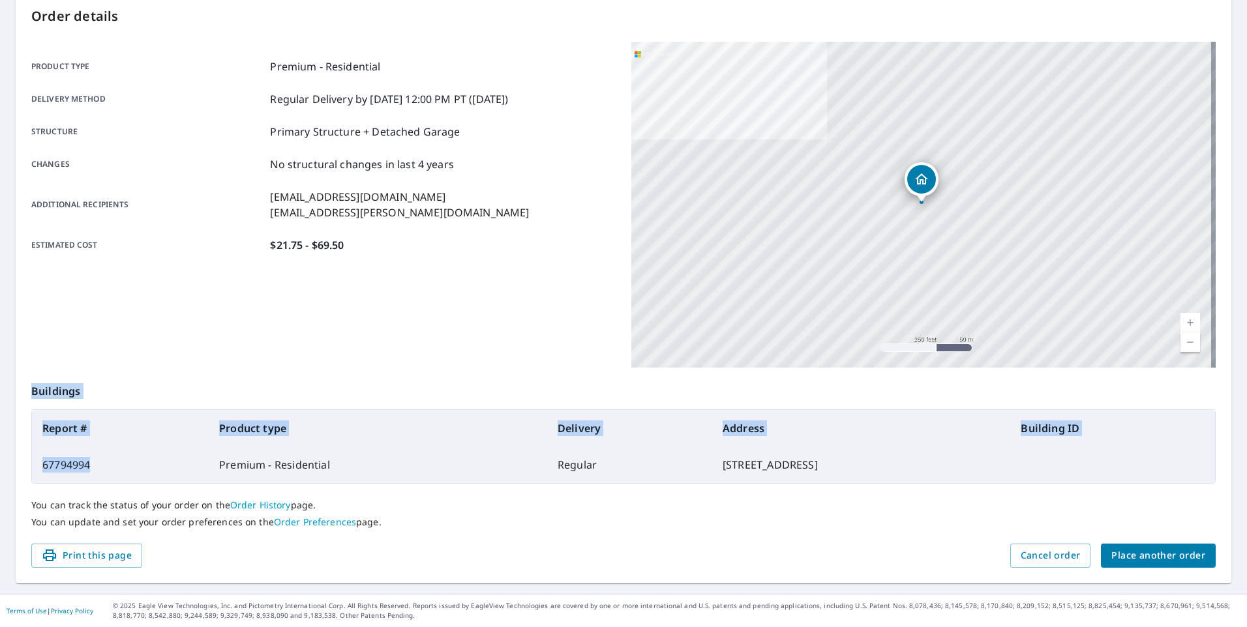
drag, startPoint x: 24, startPoint y: 458, endPoint x: 77, endPoint y: 453, distance: 53.1
click at [77, 453] on td "67794994" at bounding box center [120, 465] width 177 height 37
click at [90, 464] on td "67794994" at bounding box center [120, 465] width 177 height 37
drag, startPoint x: 89, startPoint y: 464, endPoint x: 44, endPoint y: 467, distance: 45.1
click at [44, 467] on td "67794994" at bounding box center [120, 465] width 177 height 37
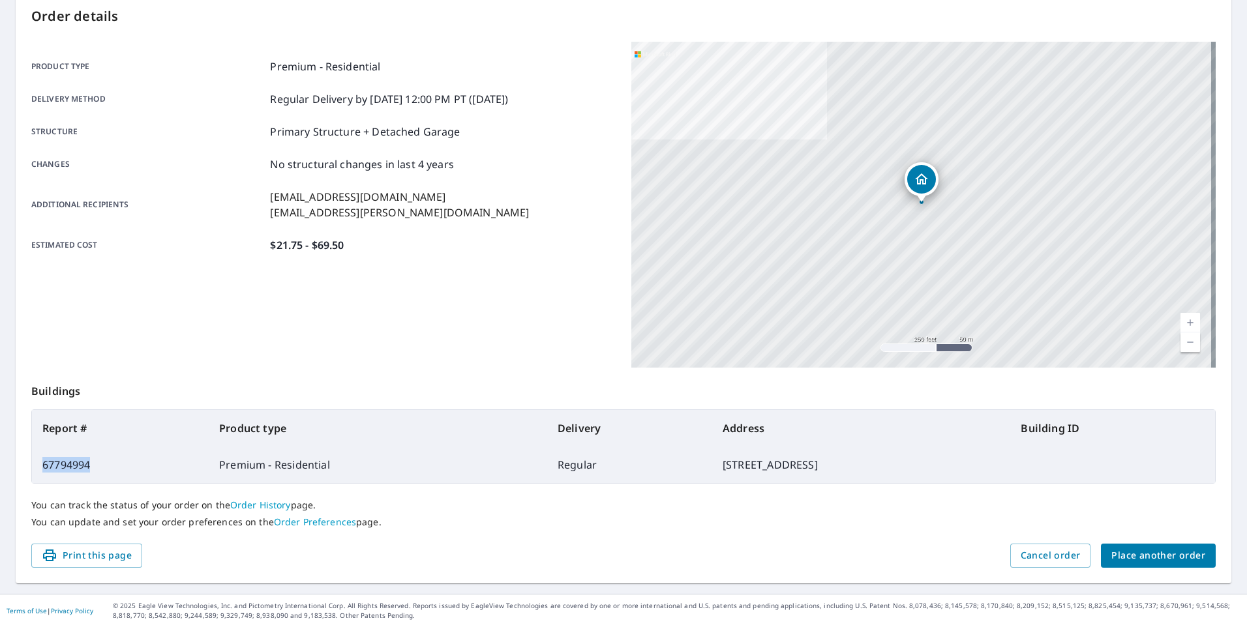
copy td "67794994"
